Goal: Check status: Check status

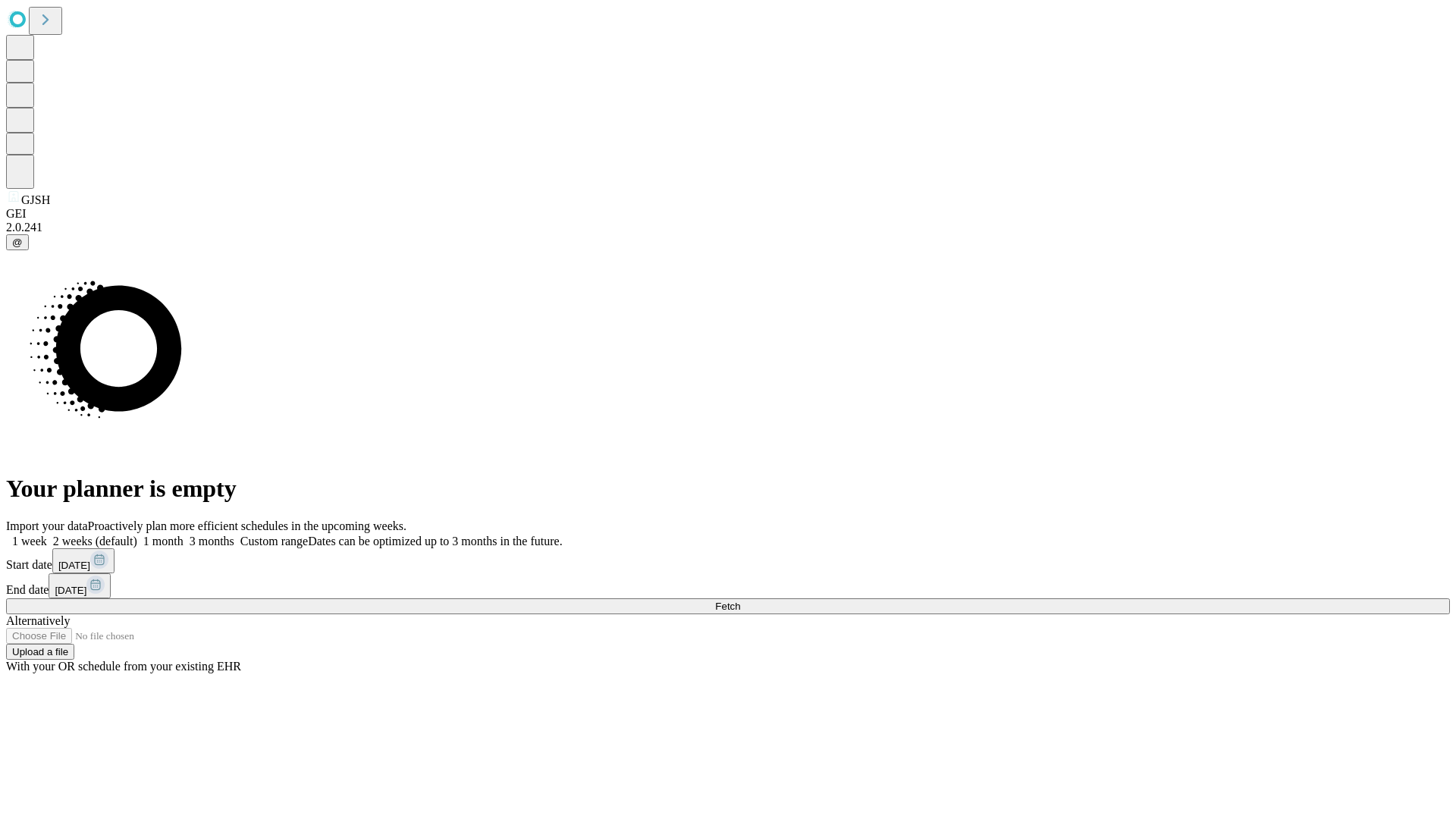
click at [741, 601] on span "Fetch" at bounding box center [728, 606] width 25 height 11
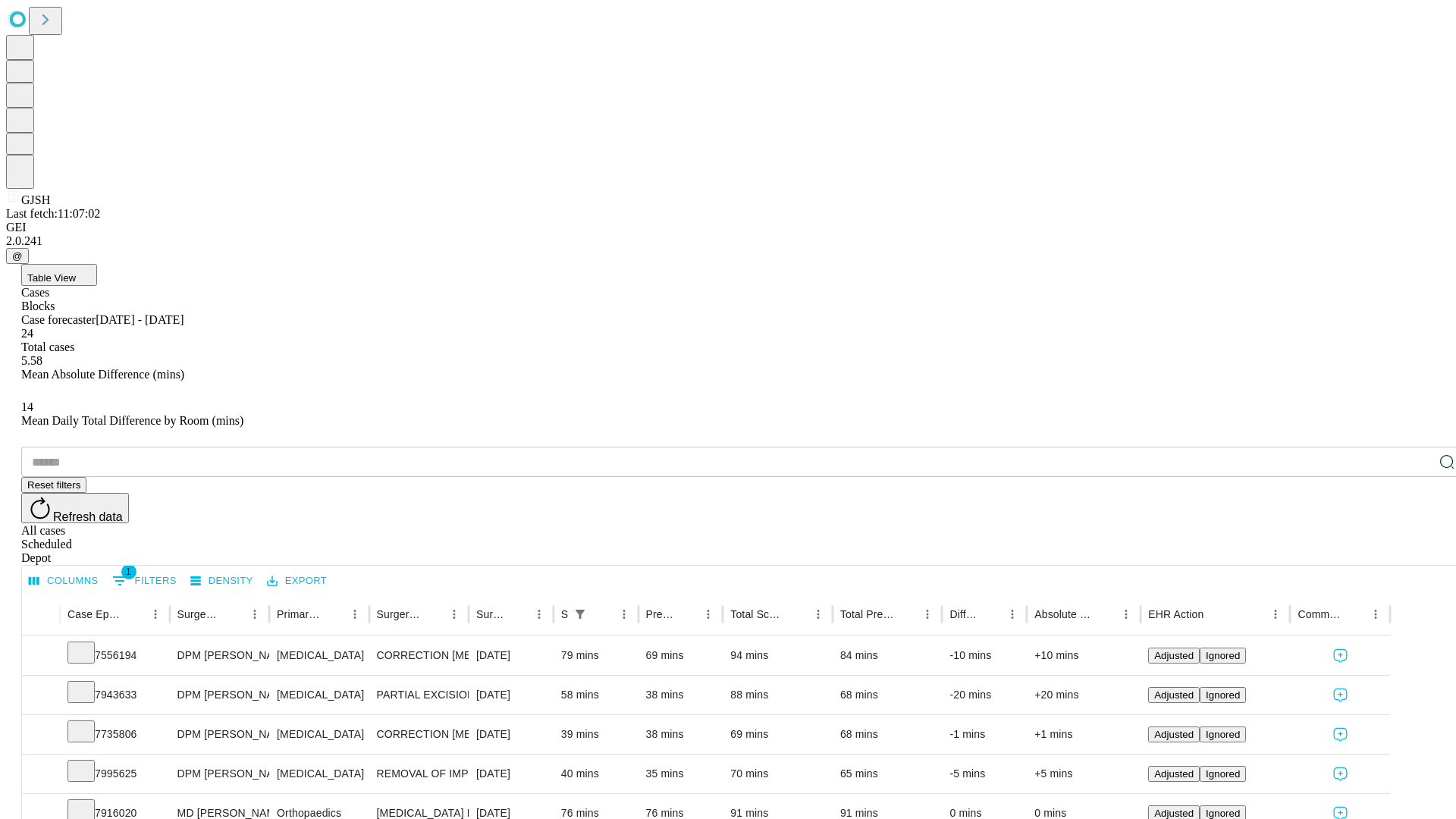
click at [1358, 538] on div "Scheduled" at bounding box center [743, 544] width 1444 height 14
